Goal: Transaction & Acquisition: Purchase product/service

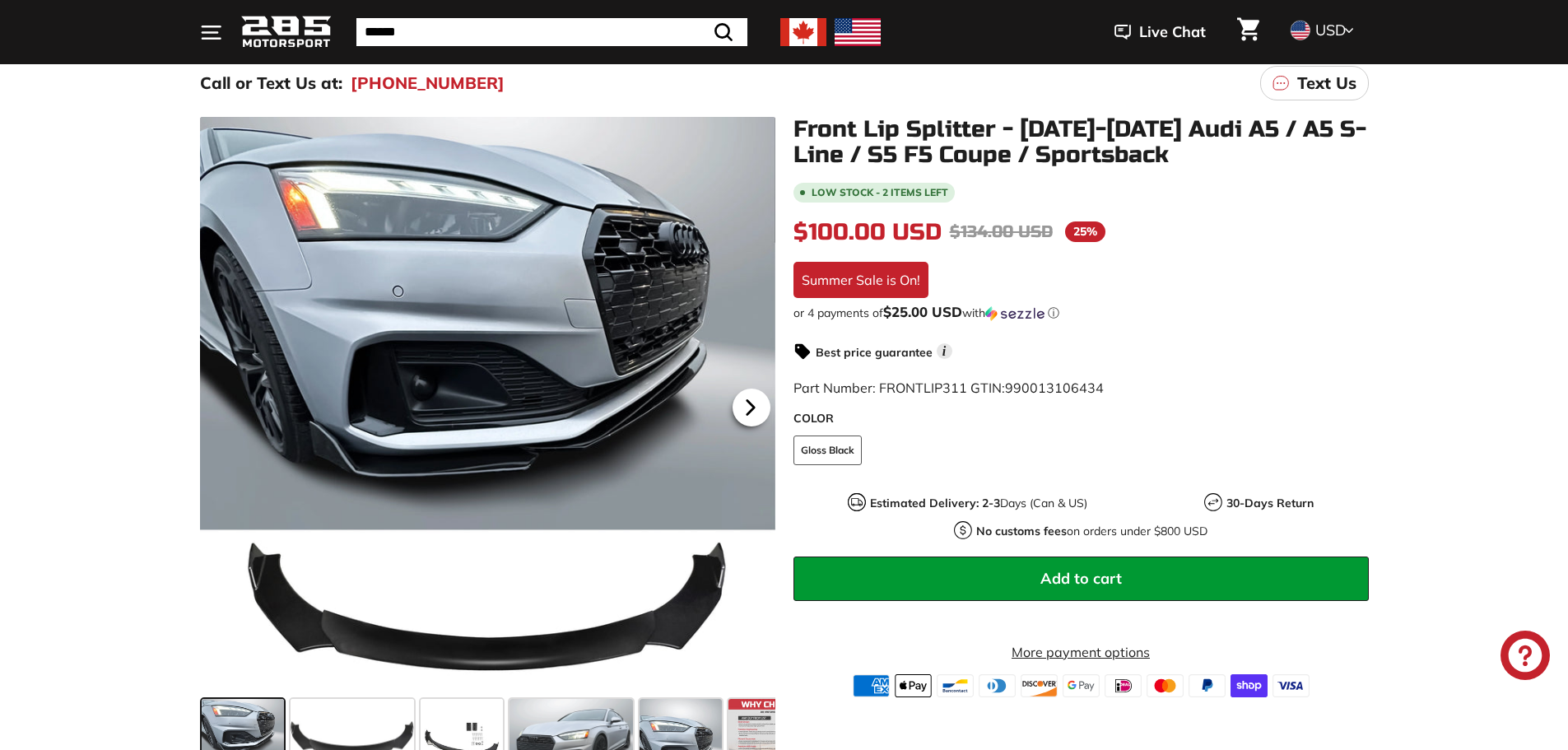
click at [767, 417] on icon at bounding box center [751, 408] width 38 height 38
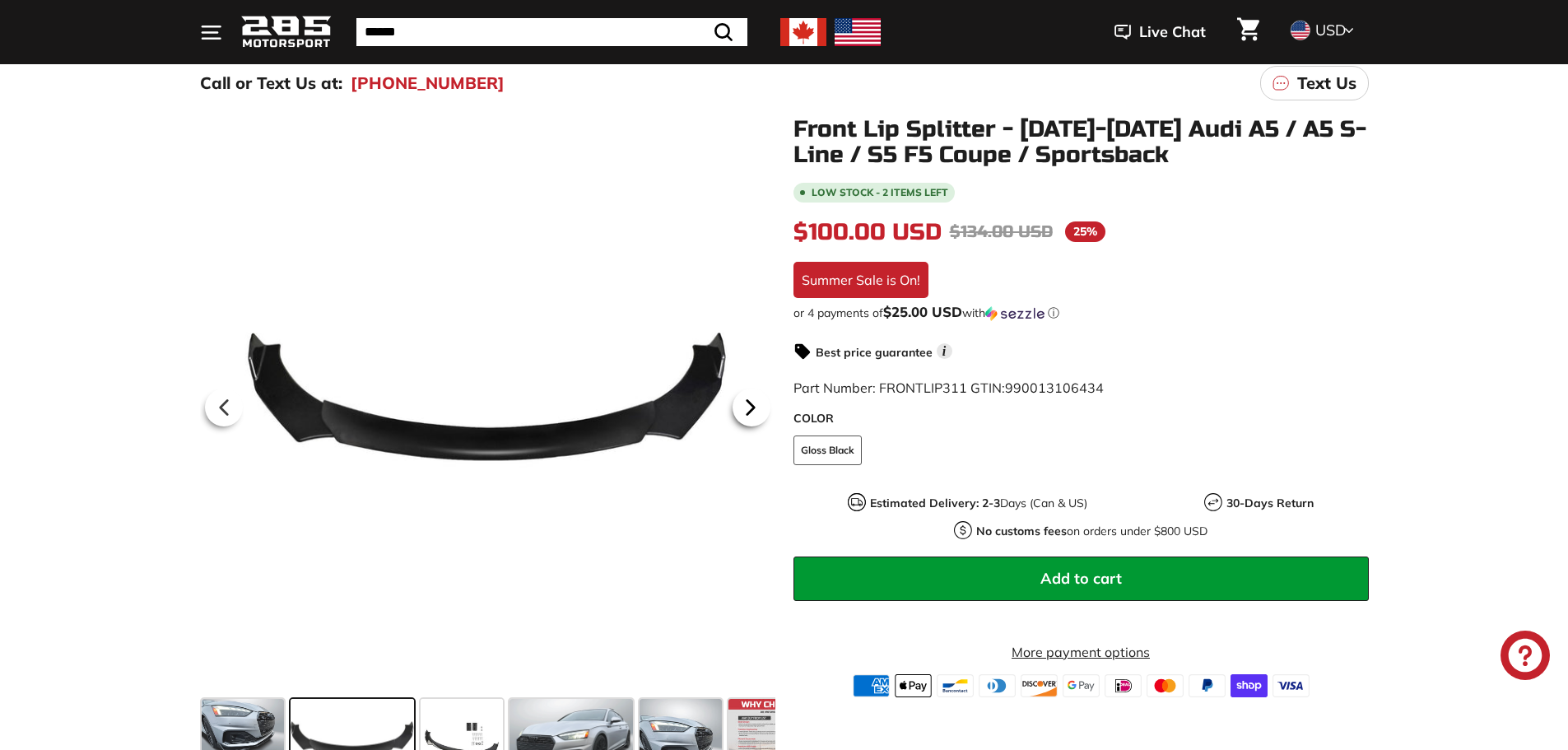
click at [766, 415] on icon at bounding box center [751, 408] width 38 height 38
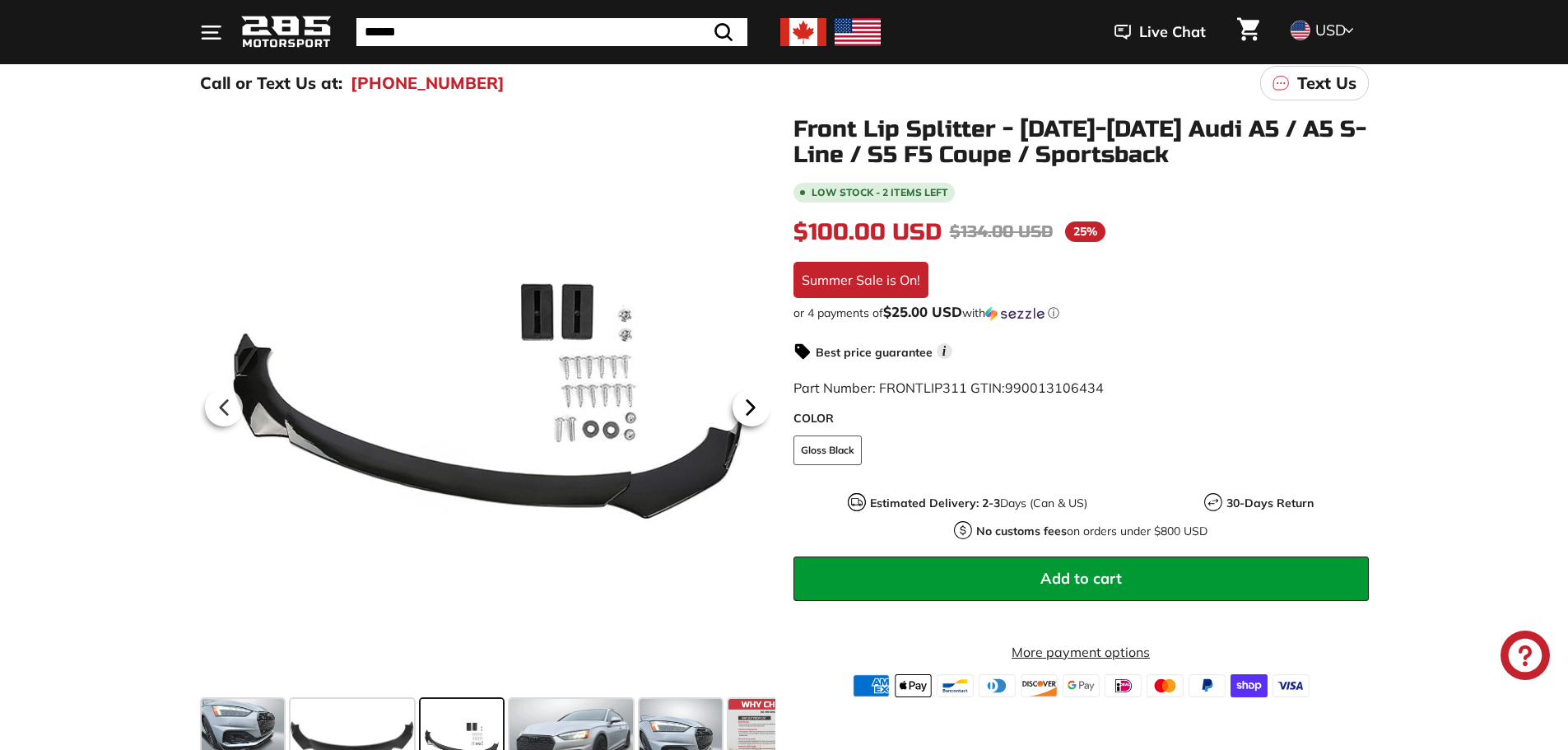
click at [766, 415] on icon at bounding box center [751, 408] width 38 height 38
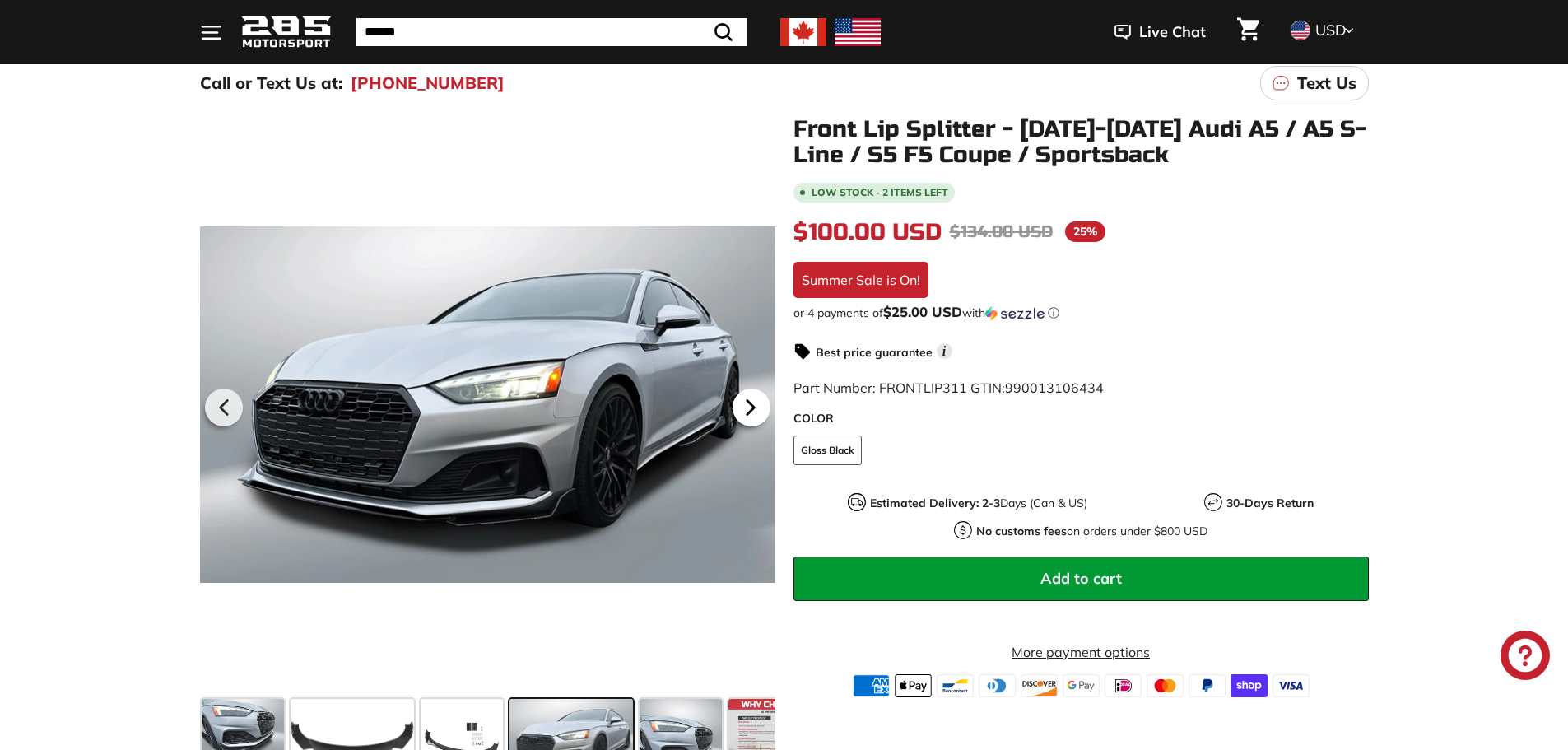
click at [766, 415] on icon at bounding box center [751, 408] width 38 height 38
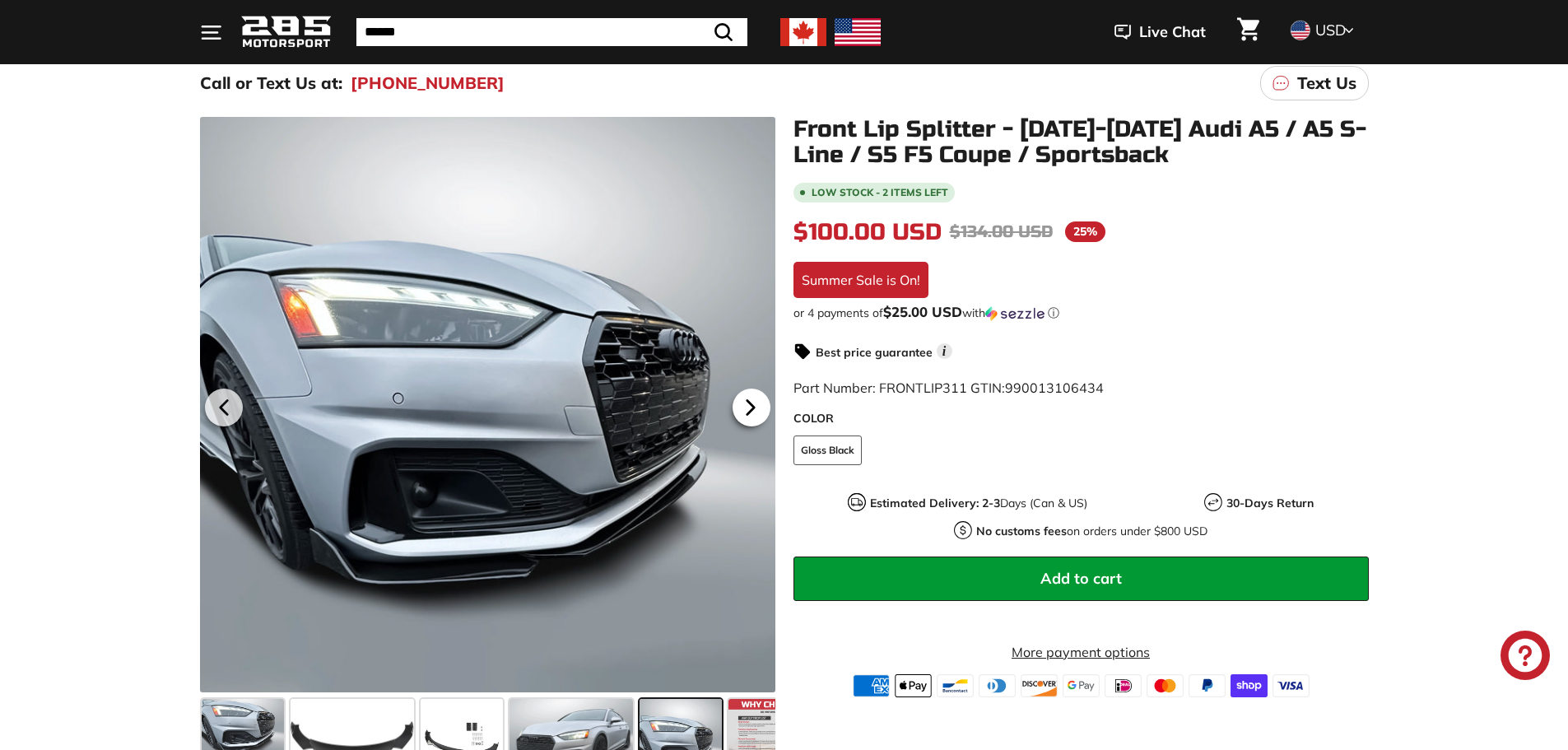
click at [766, 415] on icon at bounding box center [751, 408] width 38 height 38
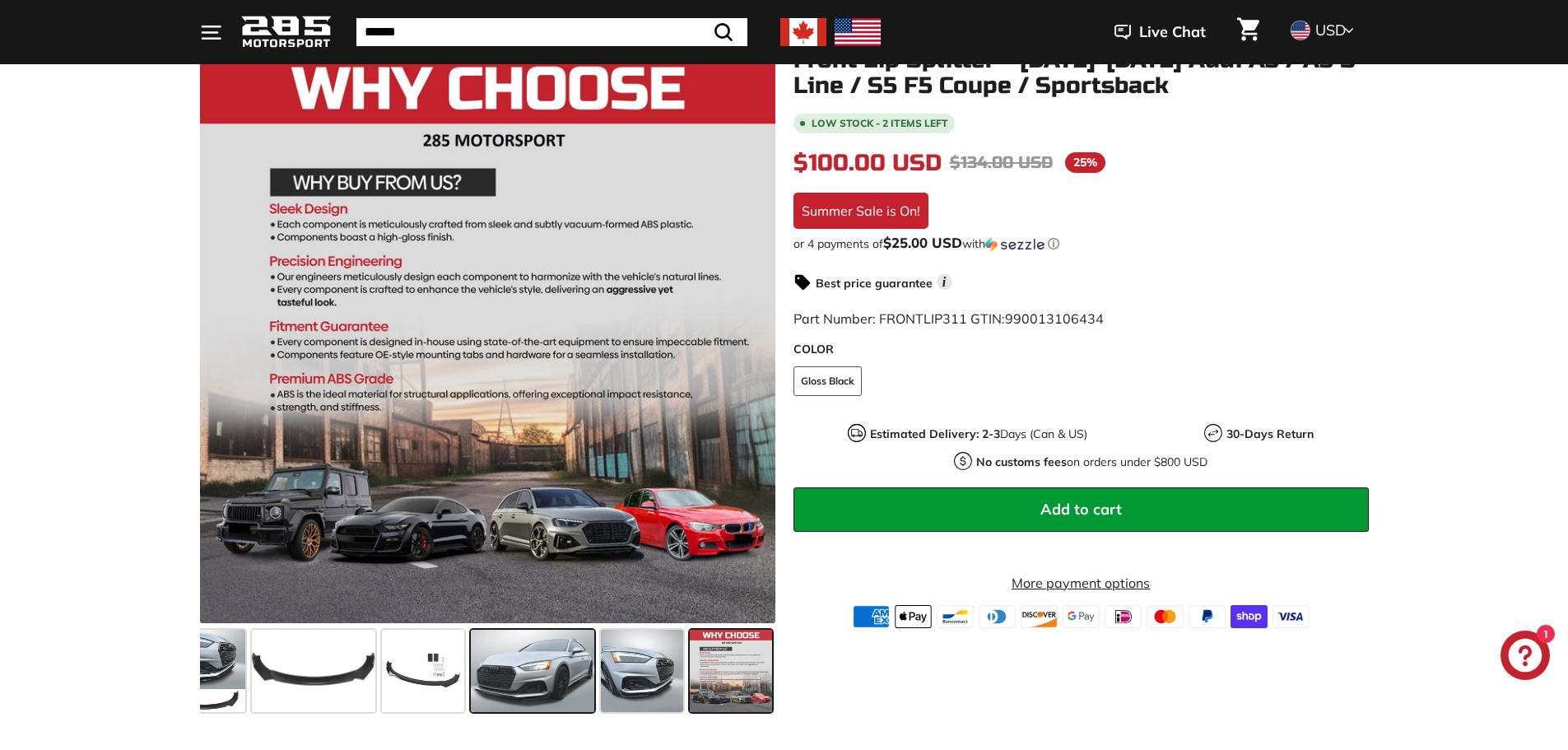
scroll to position [329, 0]
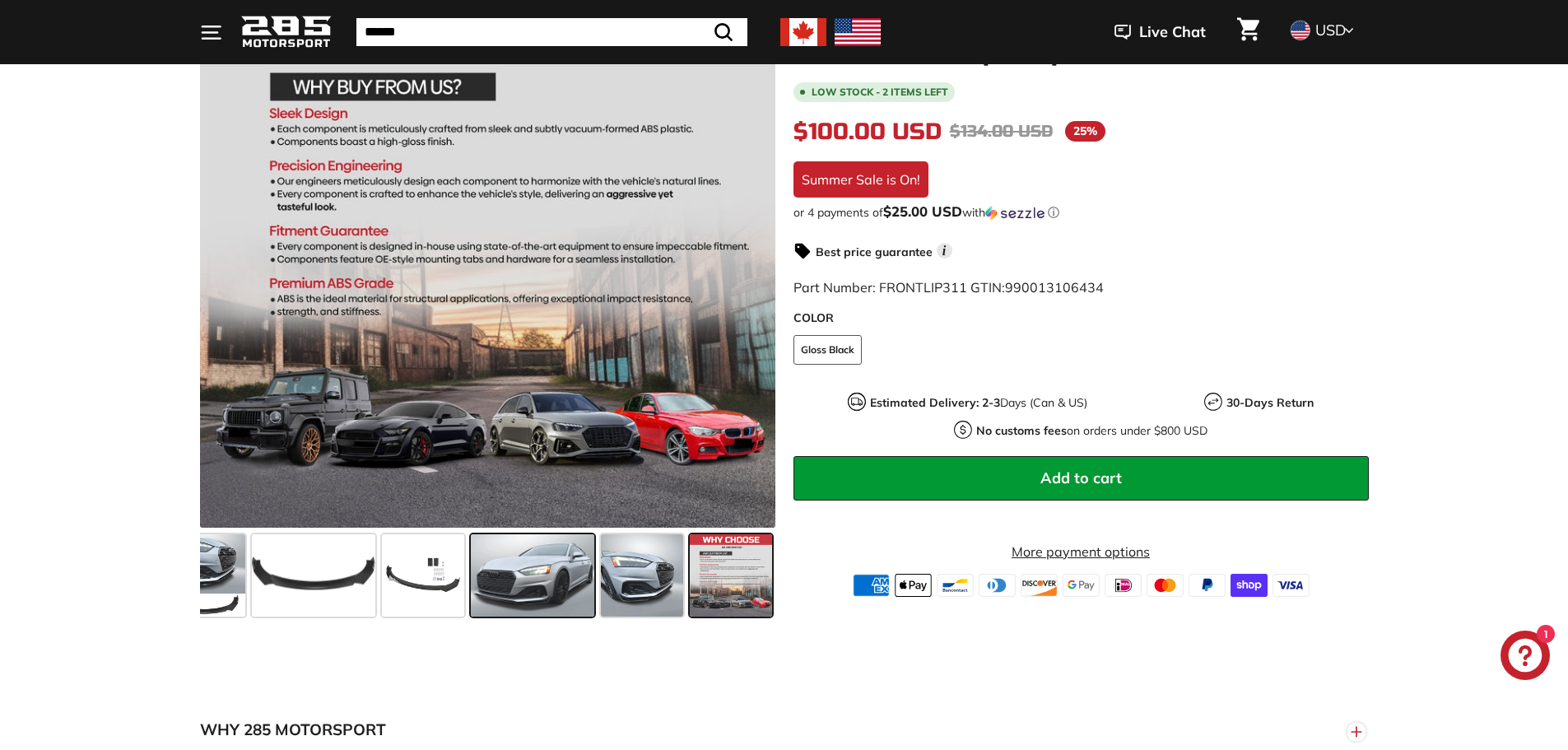
click at [532, 577] on span at bounding box center [532, 575] width 123 height 83
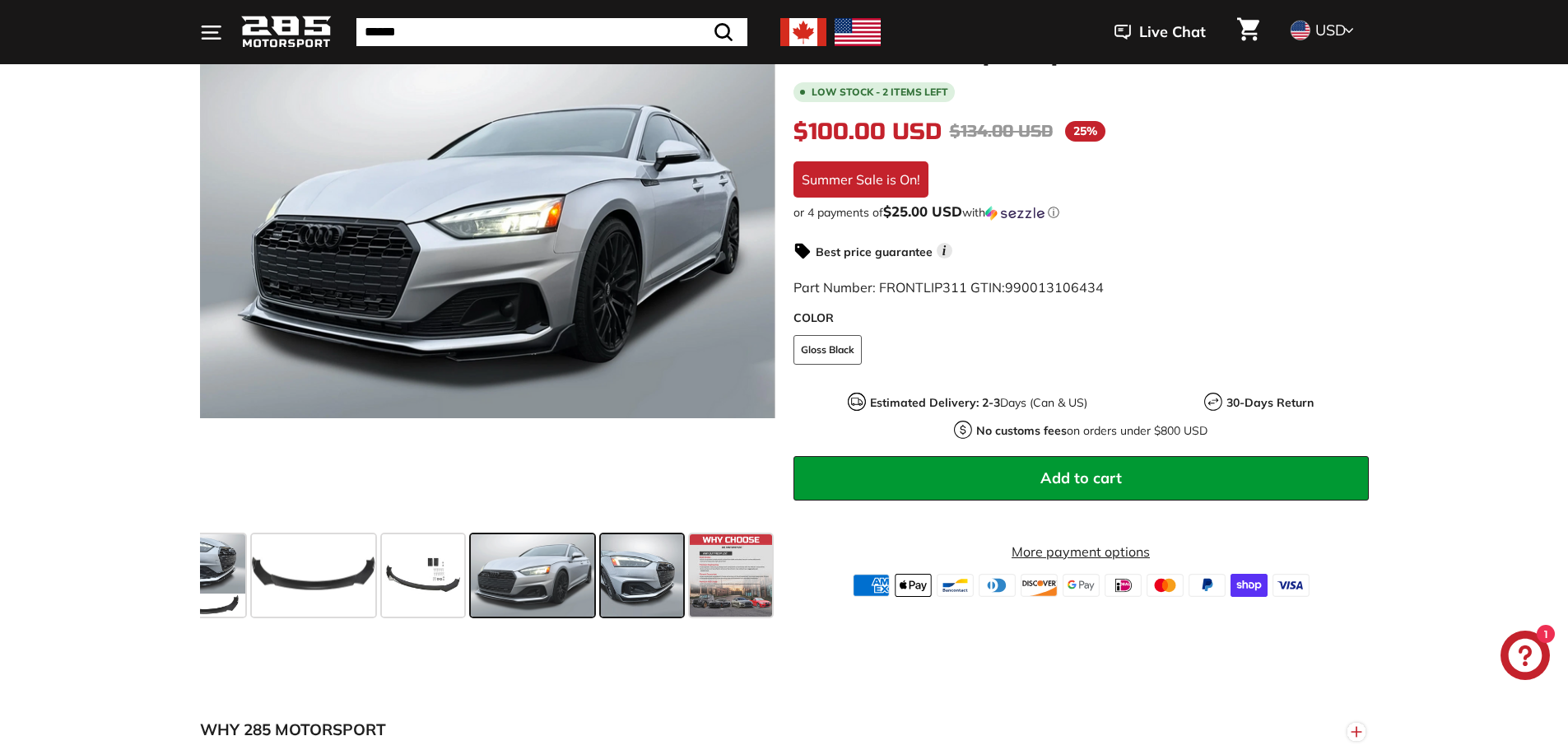
click at [647, 580] on span at bounding box center [641, 575] width 83 height 83
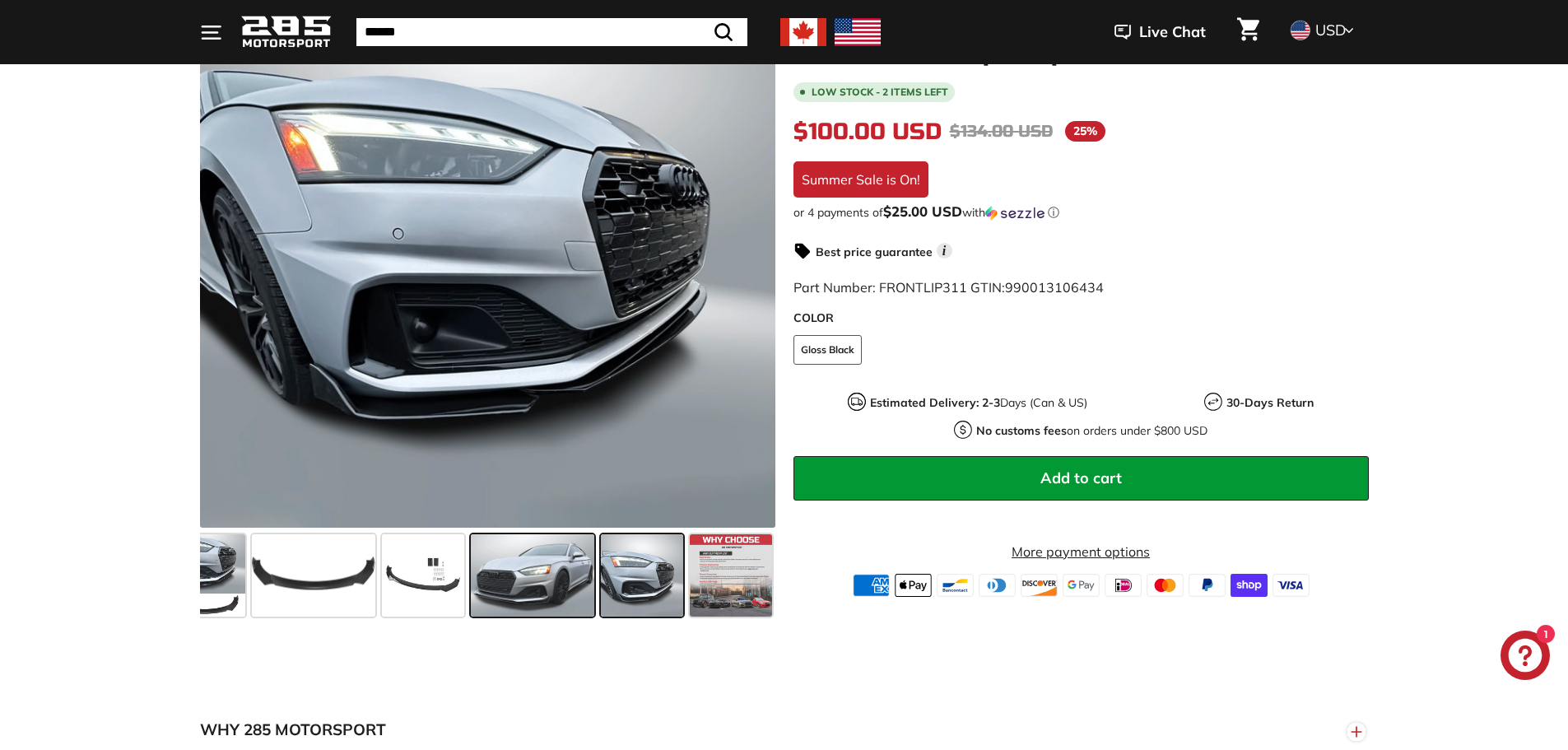
click at [561, 583] on span at bounding box center [532, 575] width 123 height 83
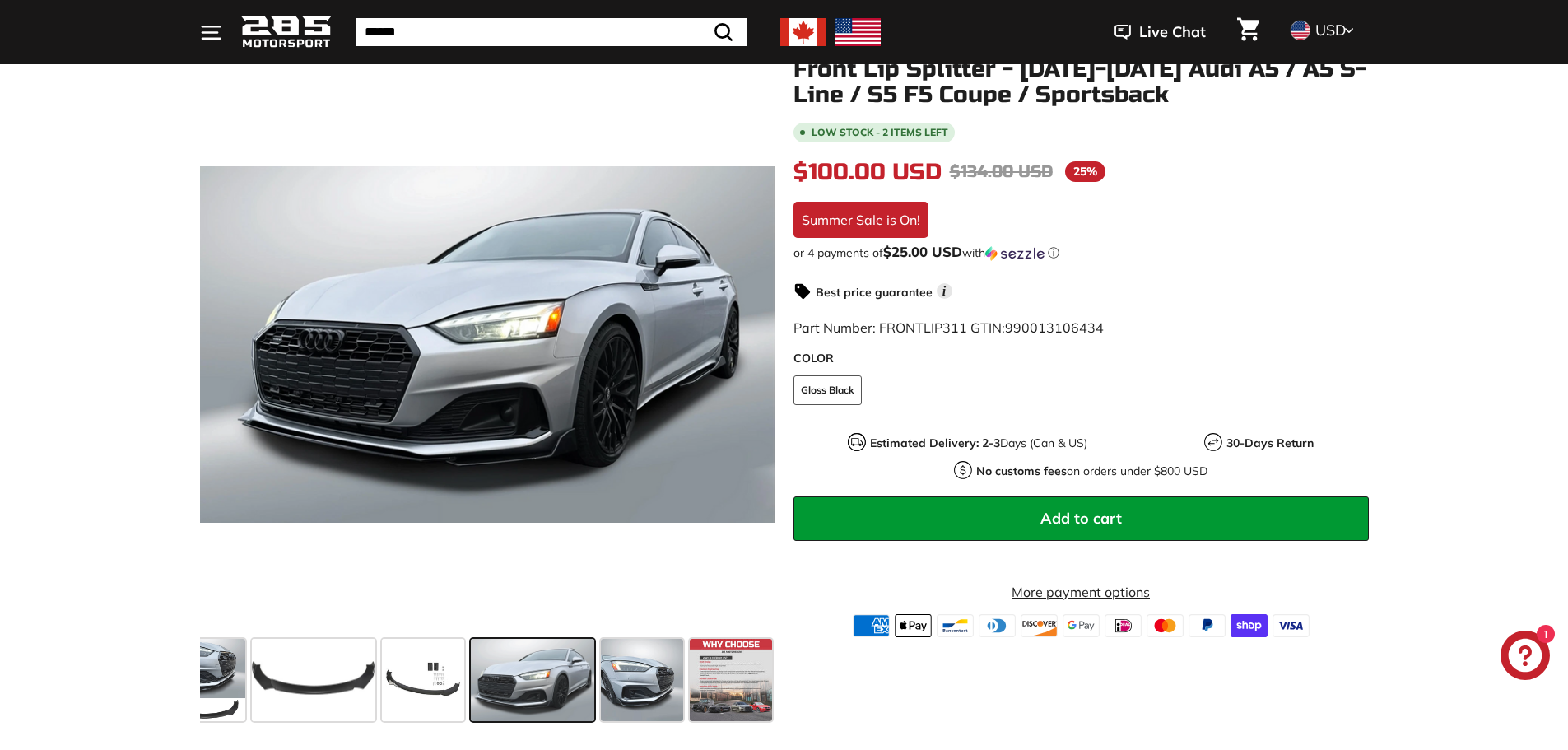
scroll to position [0, 0]
